Goal: Information Seeking & Learning: Find specific page/section

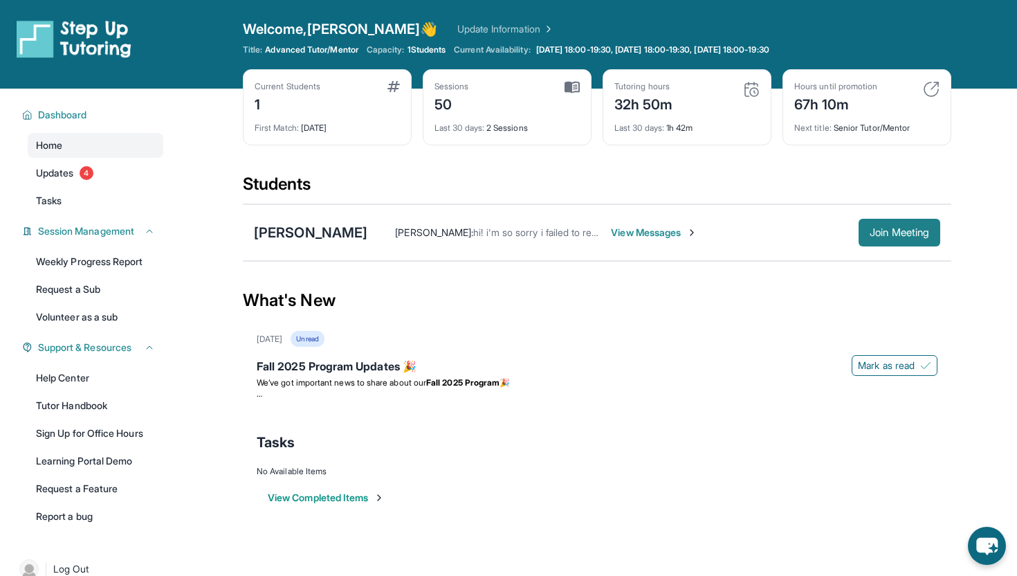
click at [920, 228] on span "Join Meeting" at bounding box center [900, 232] width 60 height 8
click at [289, 230] on div "[PERSON_NAME]" at bounding box center [310, 232] width 113 height 19
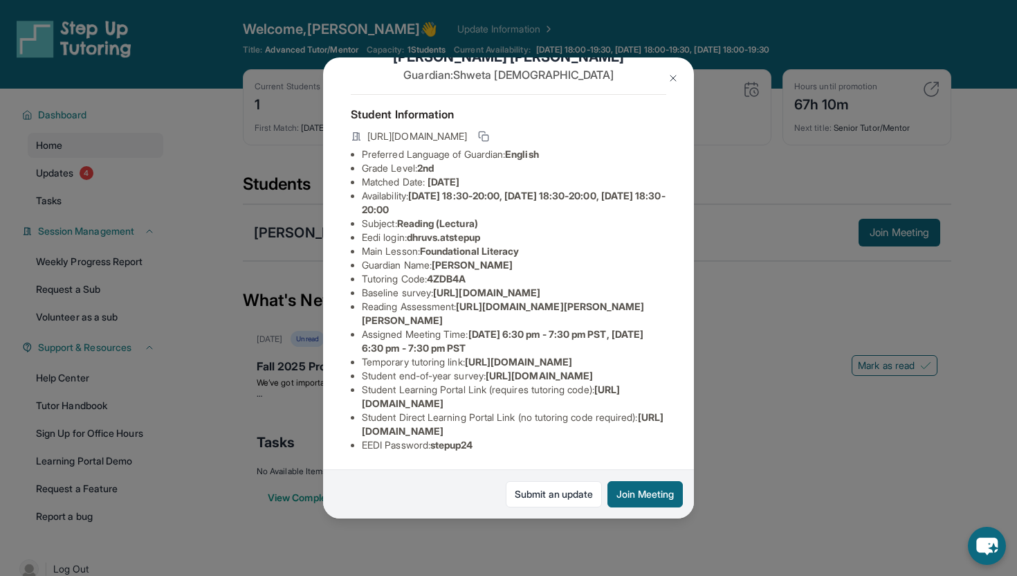
scroll to position [163, 0]
drag, startPoint x: 467, startPoint y: 223, endPoint x: 642, endPoint y: 237, distance: 175.6
click at [642, 300] on span "[URL][DOMAIN_NAME][PERSON_NAME][PERSON_NAME]" at bounding box center [503, 313] width 283 height 26
drag, startPoint x: 647, startPoint y: 237, endPoint x: 465, endPoint y: 226, distance: 182.3
click at [464, 300] on span "[URL][DOMAIN_NAME][PERSON_NAME][PERSON_NAME]" at bounding box center [503, 313] width 283 height 26
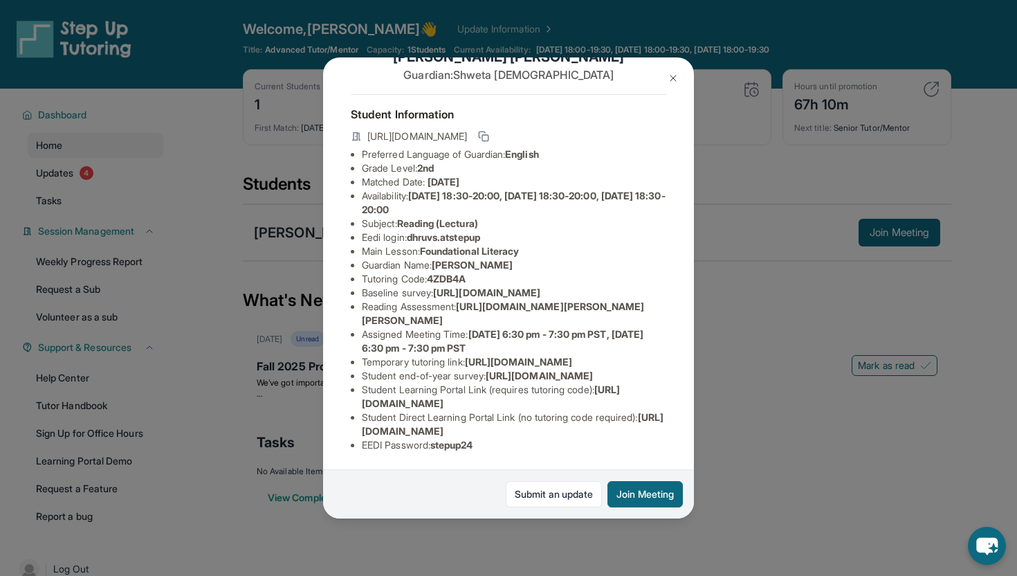
copy span "[URL][DOMAIN_NAME][PERSON_NAME][PERSON_NAME]"
click at [577, 286] on li "Baseline survey : [URL][DOMAIN_NAME]" at bounding box center [514, 293] width 304 height 14
drag, startPoint x: 546, startPoint y: 199, endPoint x: 523, endPoint y: 199, distance: 22.8
click at [523, 286] on li "Baseline survey : [URL][DOMAIN_NAME]" at bounding box center [514, 293] width 304 height 14
click at [540, 286] on span "https://airtable.com/apprlfn8WjpjBUn2G/shrK0QR6AaNyG5psY?prefill_Type%20of%20Fo…" at bounding box center [486, 292] width 107 height 12
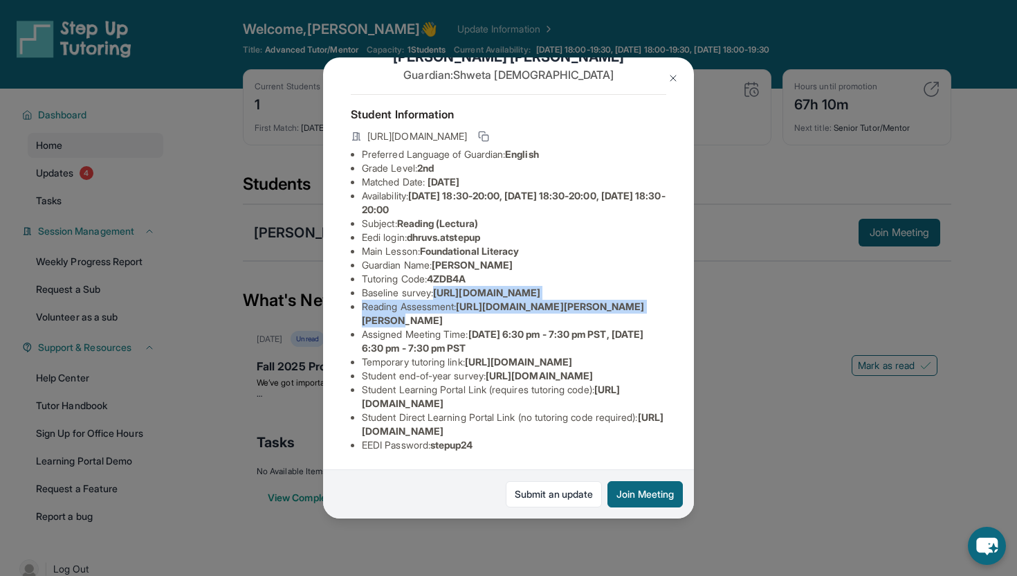
drag, startPoint x: 624, startPoint y: 217, endPoint x: 355, endPoint y: 182, distance: 271.4
click at [355, 181] on div "Dhruv Singh Guardian: Shweta Jain Student Information https://student-portal.st…" at bounding box center [508, 287] width 371 height 461
click at [355, 182] on ul "Preferred Language of Guardian: English Grade Level: 2nd Matched Date: 9/3/2025…" at bounding box center [508, 299] width 315 height 304
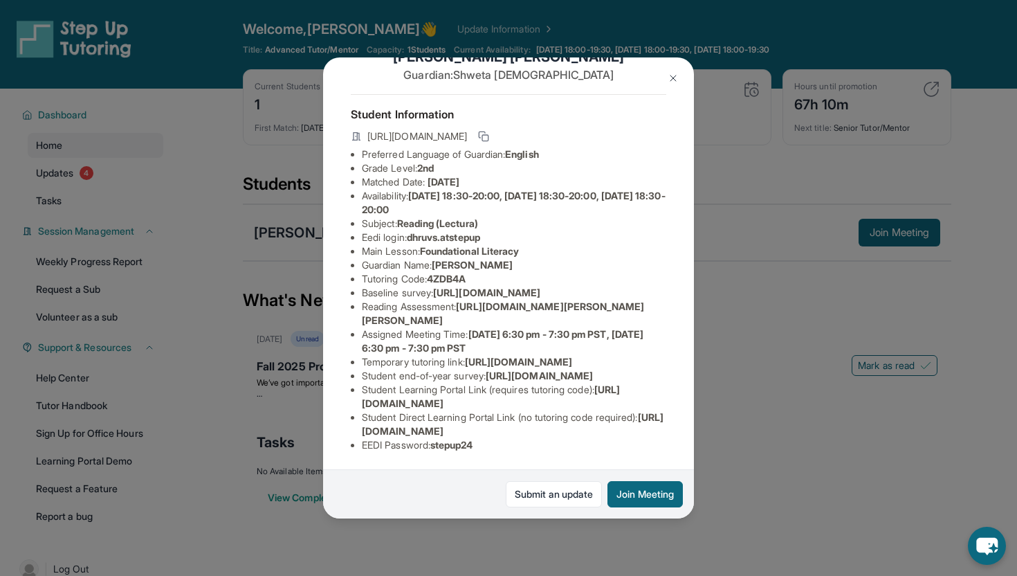
click at [355, 201] on ul "Preferred Language of Guardian: English Grade Level: 2nd Matched Date: 9/3/2025…" at bounding box center [508, 299] width 315 height 304
drag, startPoint x: 362, startPoint y: 183, endPoint x: 717, endPoint y: 213, distance: 356.2
click at [717, 213] on div "Dhruv Singh Guardian: Shweta Jain Student Information https://student-portal.st…" at bounding box center [508, 288] width 1017 height 576
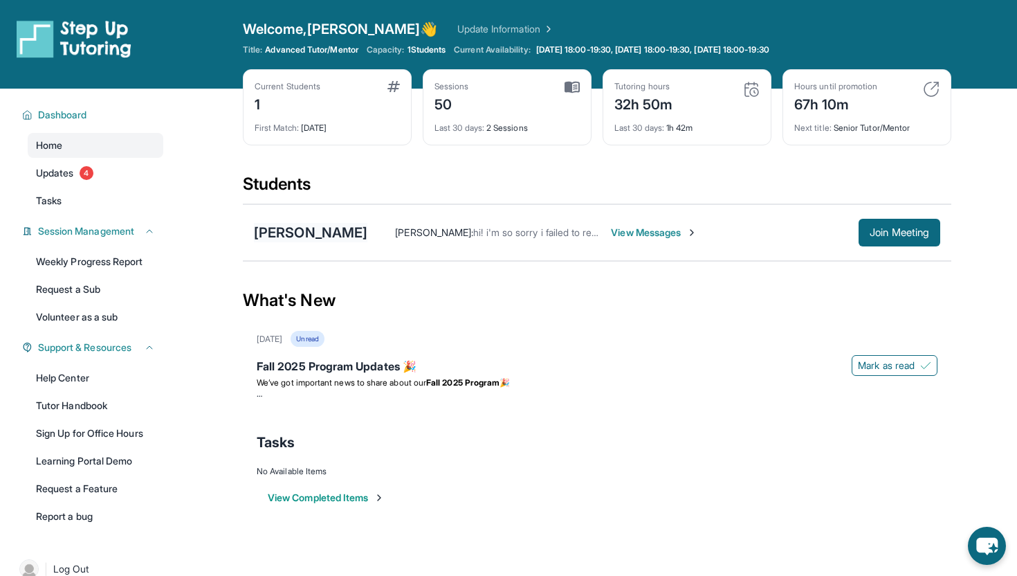
click at [305, 235] on div "[PERSON_NAME]" at bounding box center [310, 232] width 113 height 19
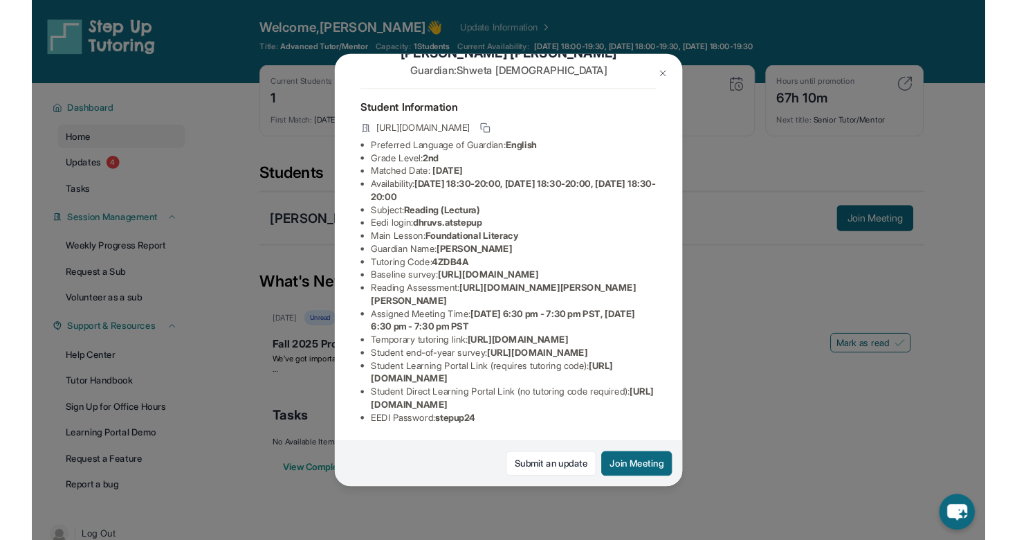
scroll to position [100, 487]
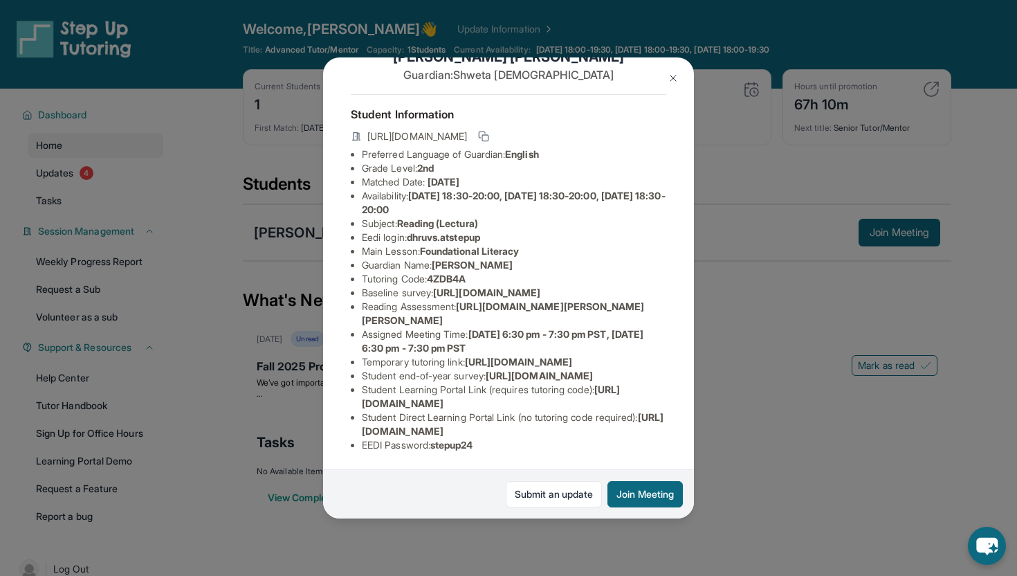
drag, startPoint x: 361, startPoint y: 247, endPoint x: 594, endPoint y: 273, distance: 234.0
click at [540, 286] on span "https://airtable.com/apprlfn8WjpjBUn2G/shrK0QR6AaNyG5psY?prefill_Type%20of%20Fo…" at bounding box center [486, 292] width 107 height 12
copy span "https://airtable.com/apprlfn8WjpjBUn2G/shrK0QR6AaNyG5psY?prefill_Type%20of%20Fo…"
